Goal: Book appointment/travel/reservation

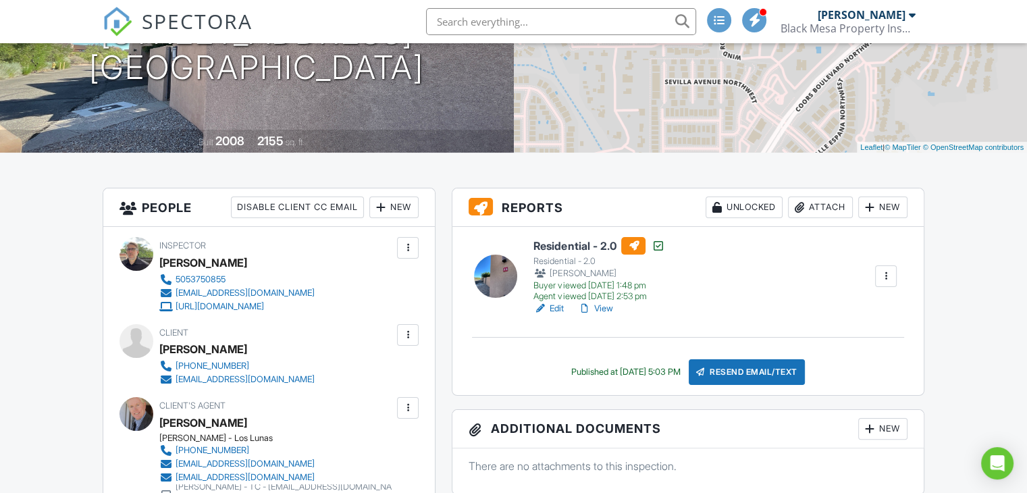
scroll to position [209, 0]
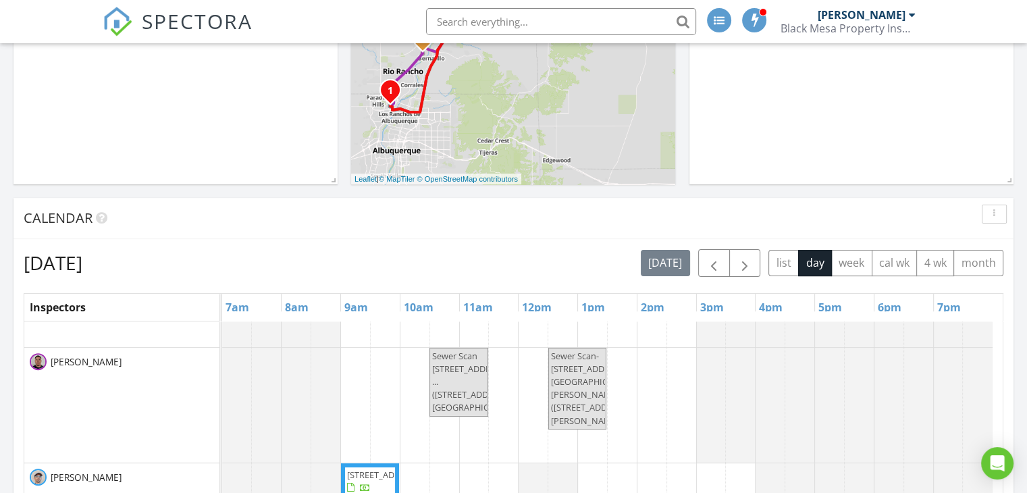
scroll to position [370, 0]
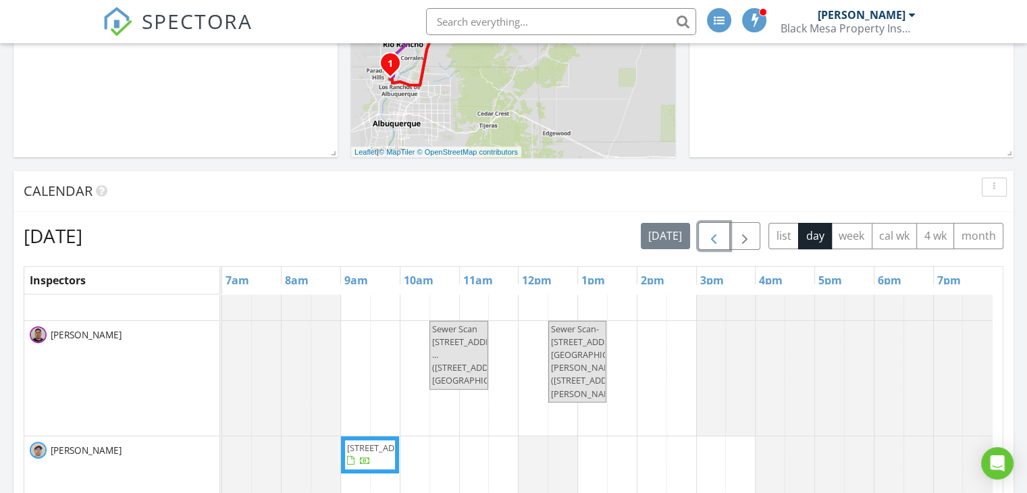
click at [718, 237] on span "button" at bounding box center [714, 236] width 16 height 16
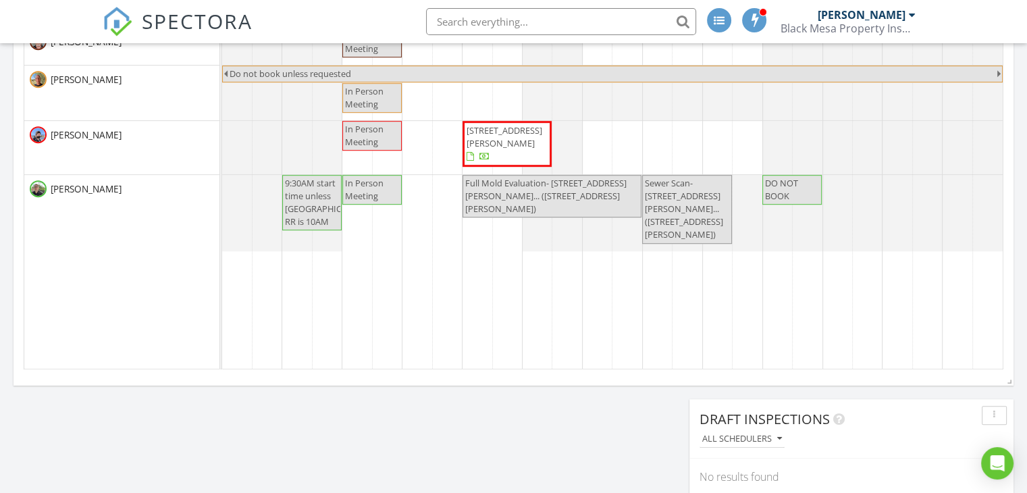
scroll to position [802, 0]
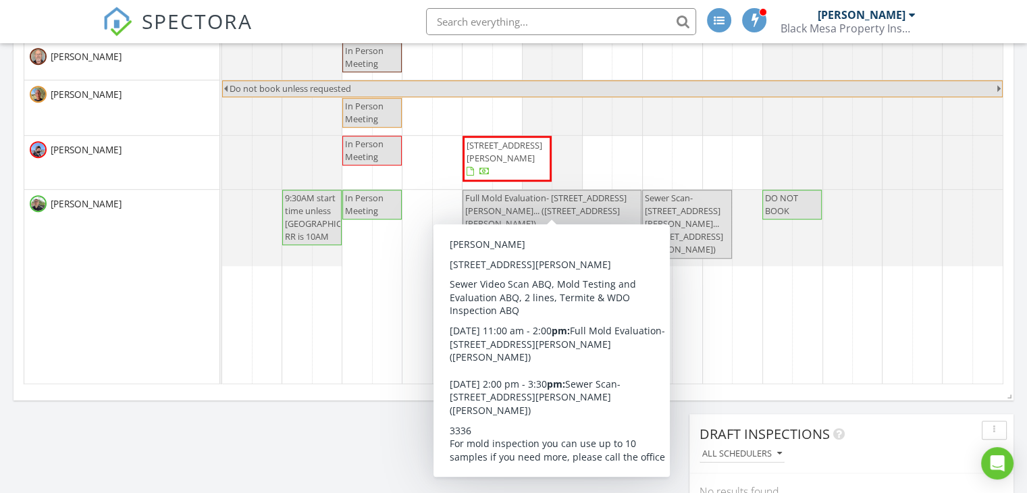
click at [541, 192] on span "Full Mold Evaluation- 3501 Wellesley Dr NE, Alb... (3501 Wellesley Dr NE, Albuq…" at bounding box center [545, 211] width 161 height 38
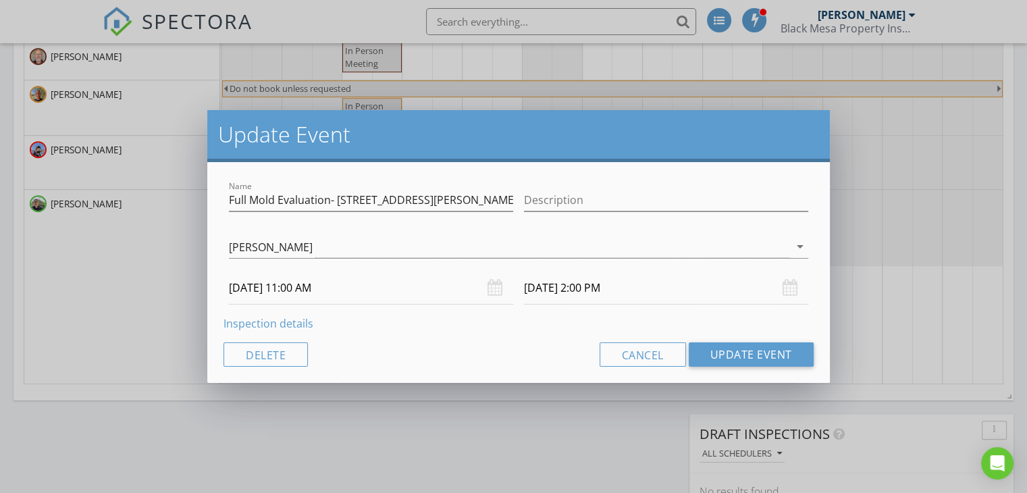
click at [269, 325] on link "Inspection details" at bounding box center [268, 323] width 90 height 15
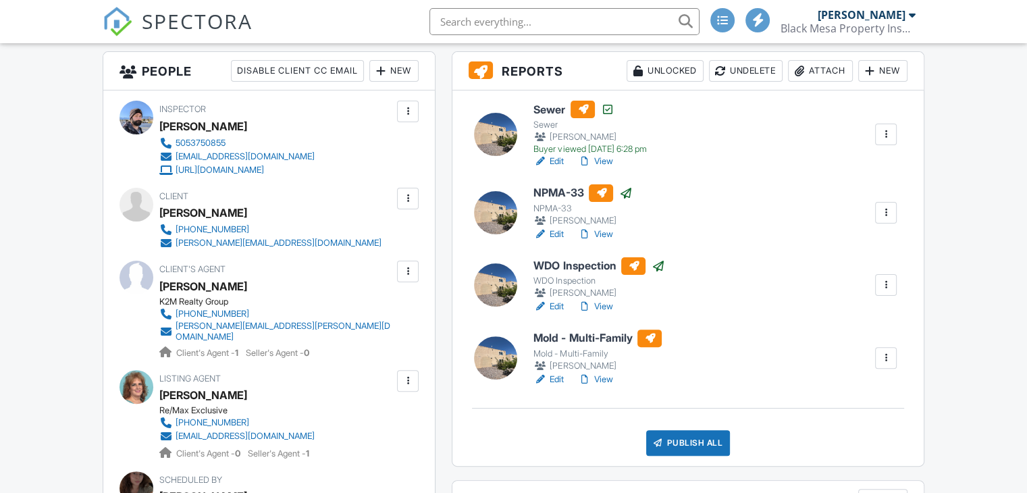
scroll to position [344, 0]
click at [550, 377] on link "Edit" at bounding box center [548, 380] width 30 height 14
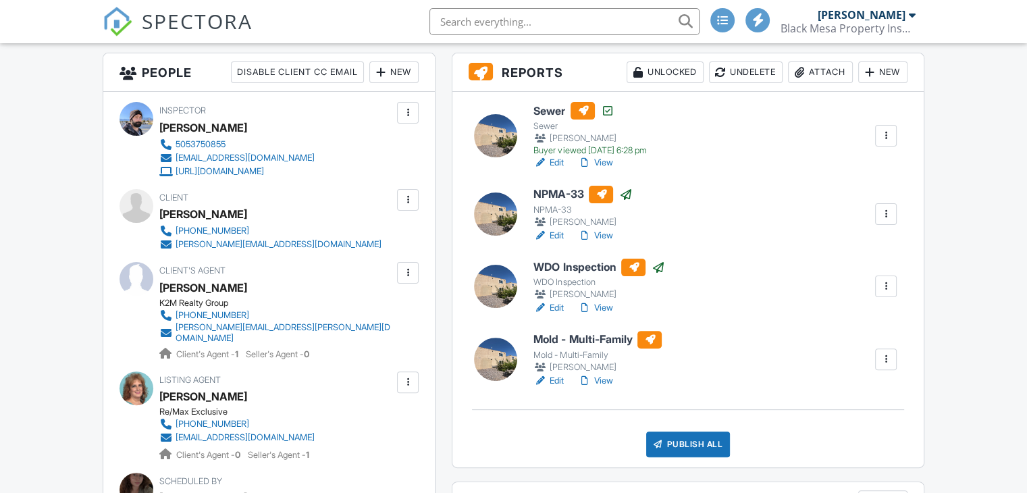
scroll to position [0, 0]
